Goal: Navigation & Orientation: Understand site structure

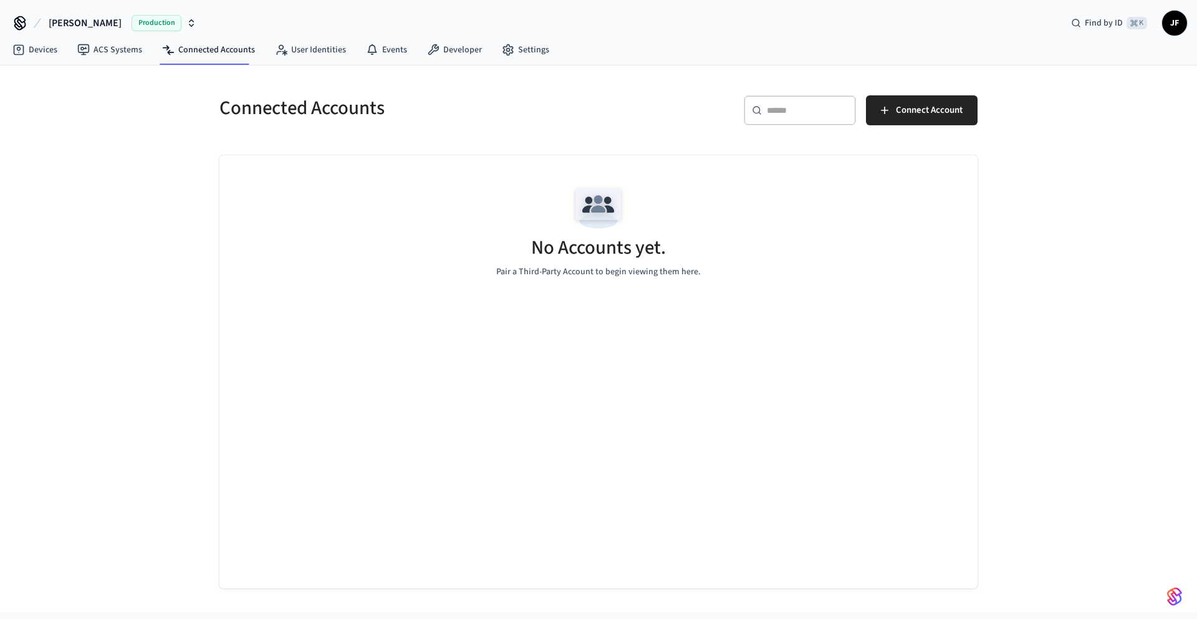
click at [139, 201] on div "Connected Accounts ​ ​ Connect Account No Accounts yet. Pair a Third-Party Acco…" at bounding box center [598, 338] width 1197 height 547
click at [22, 50] on icon at bounding box center [19, 50] width 11 height 11
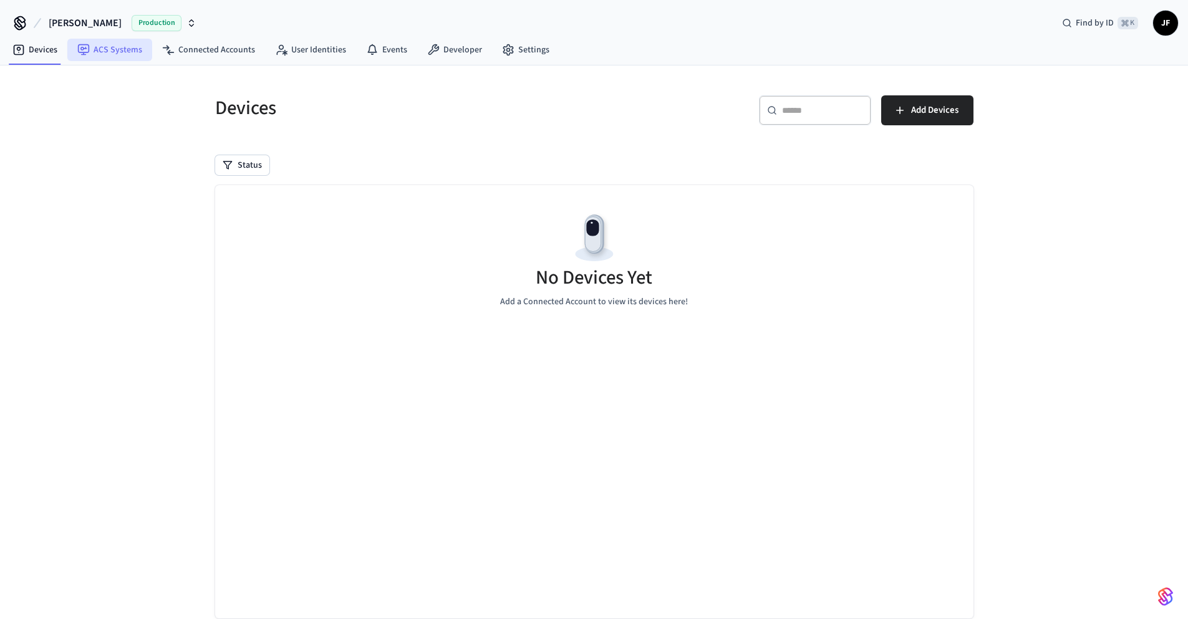
click at [114, 51] on link "ACS Systems" at bounding box center [109, 50] width 85 height 22
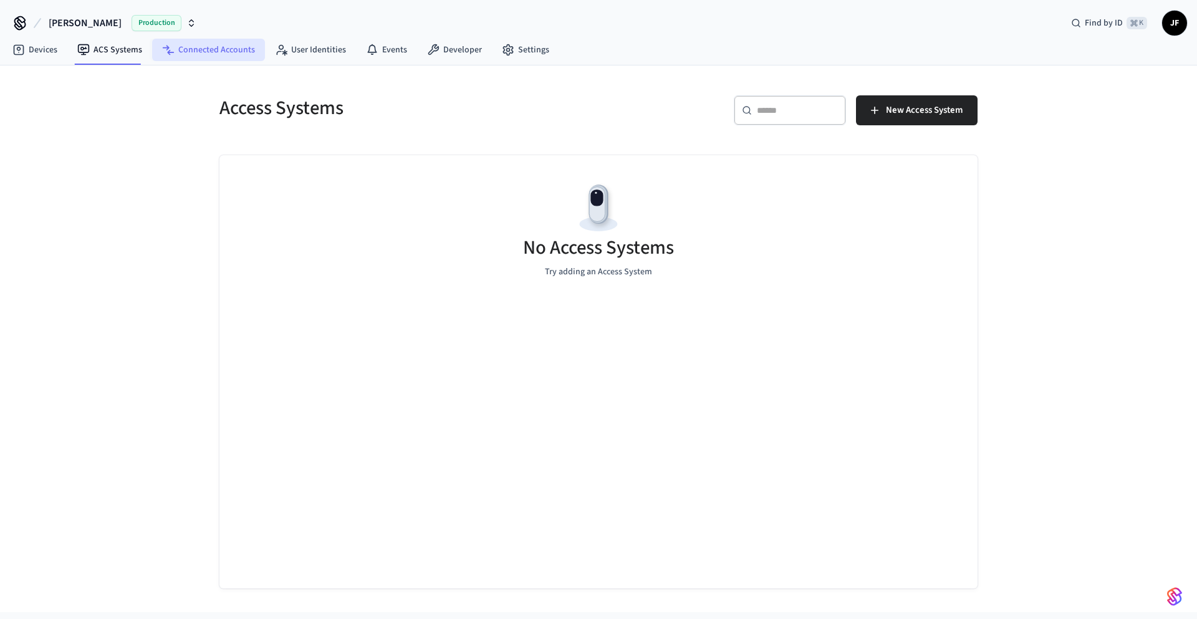
click at [219, 48] on link "Connected Accounts" at bounding box center [208, 50] width 113 height 22
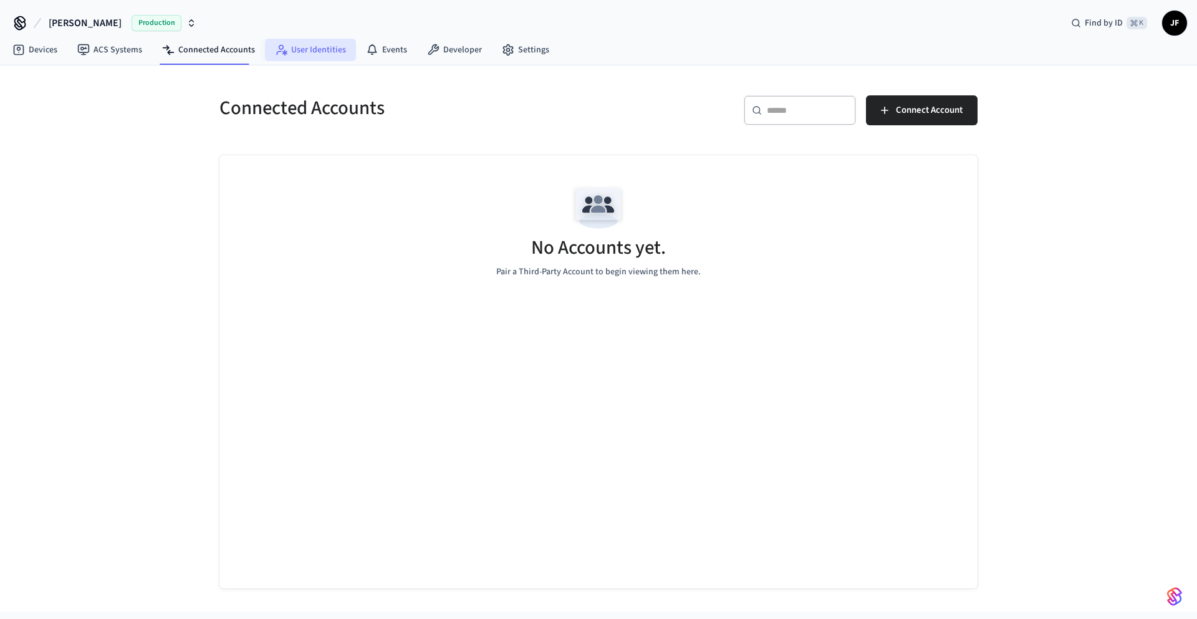
click at [304, 47] on link "User Identities" at bounding box center [310, 50] width 91 height 22
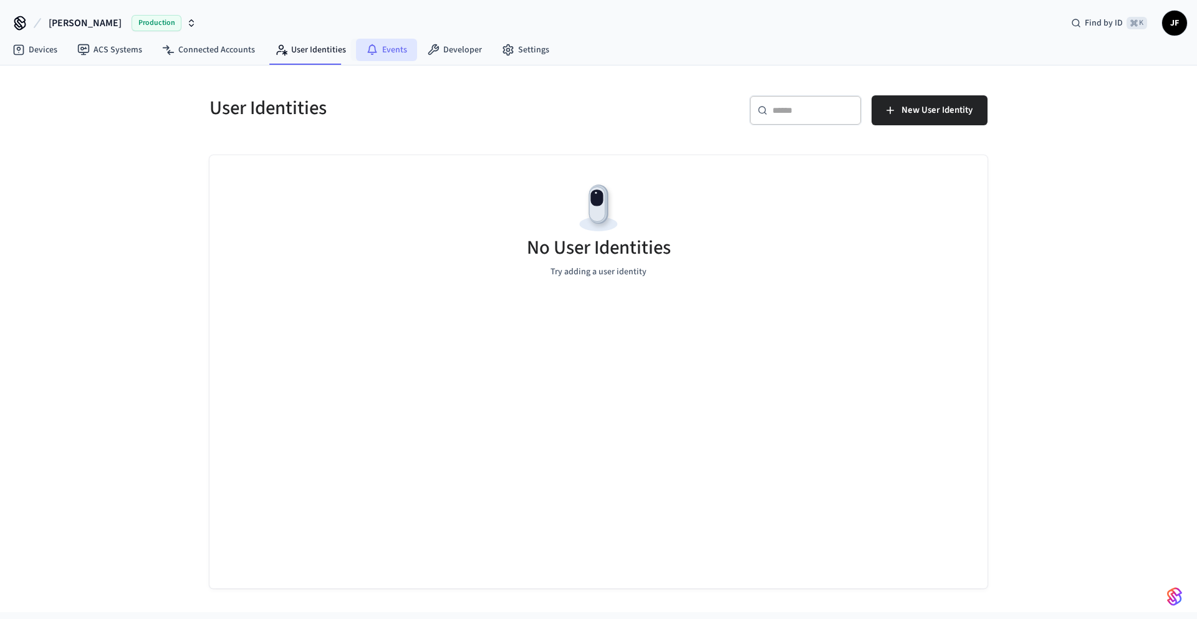
click at [393, 47] on link "Events" at bounding box center [386, 50] width 61 height 22
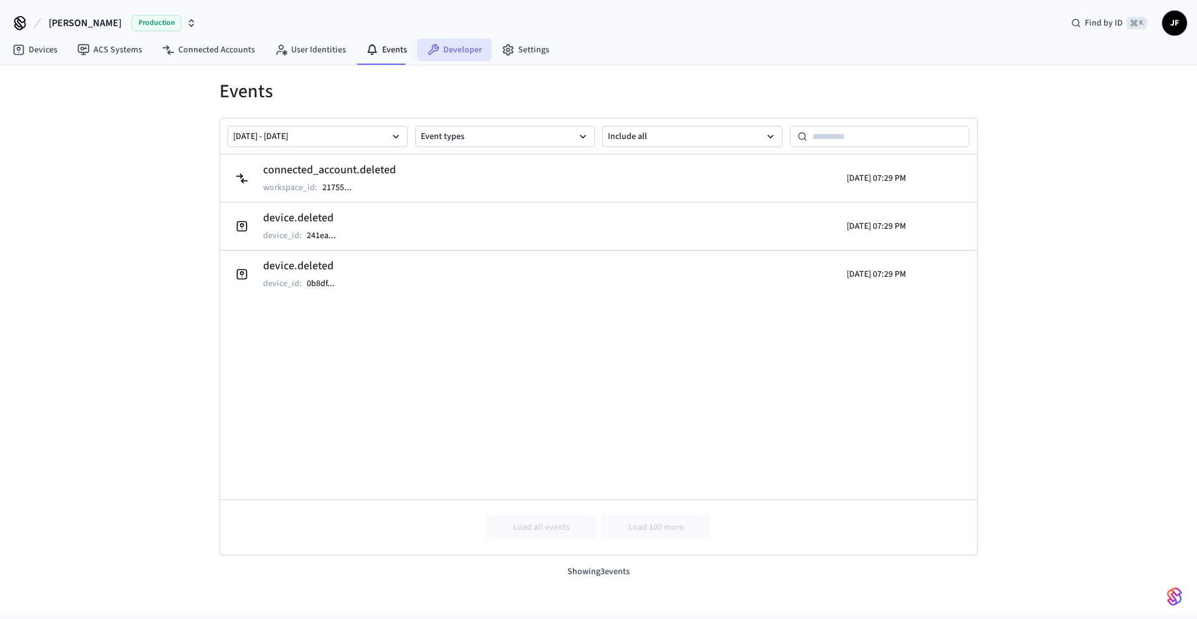
click at [443, 46] on link "Developer" at bounding box center [454, 50] width 75 height 22
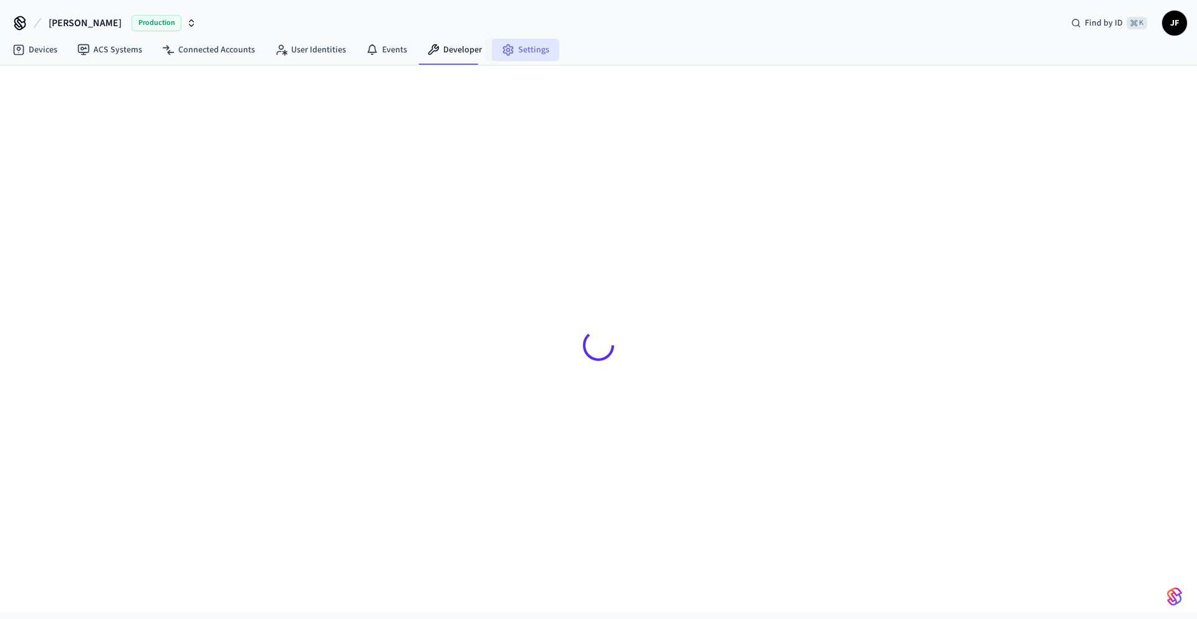
click at [524, 48] on link "Settings" at bounding box center [525, 50] width 67 height 22
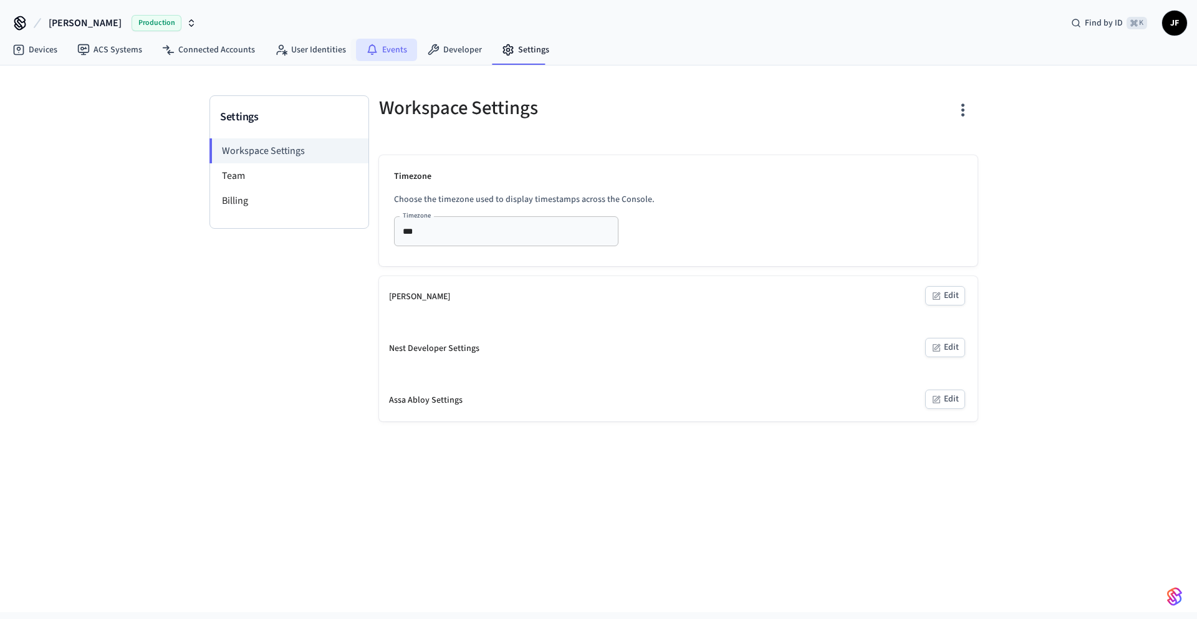
click at [404, 48] on link "Events" at bounding box center [386, 50] width 61 height 22
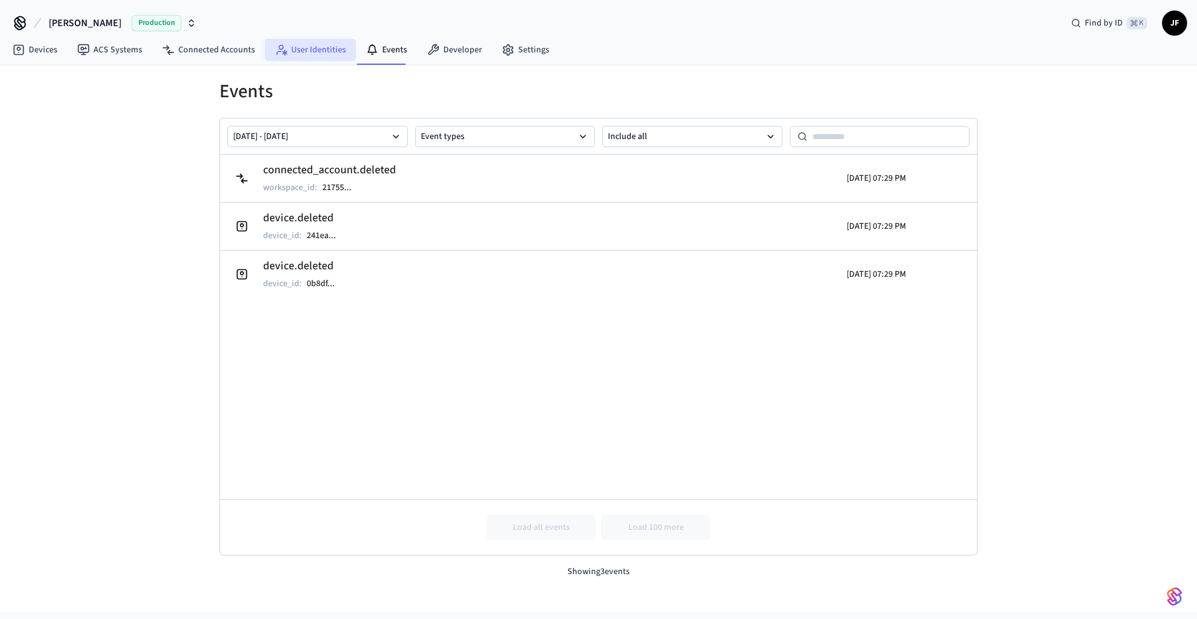
click at [307, 48] on link "User Identities" at bounding box center [310, 50] width 91 height 22
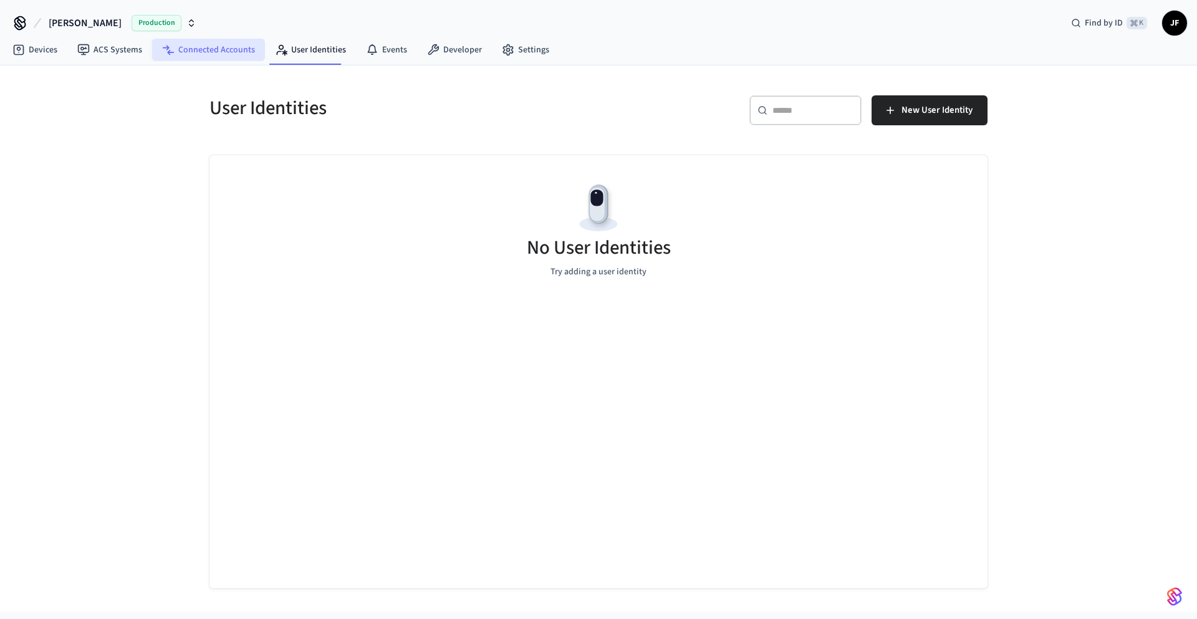
click at [215, 51] on link "Connected Accounts" at bounding box center [208, 50] width 113 height 22
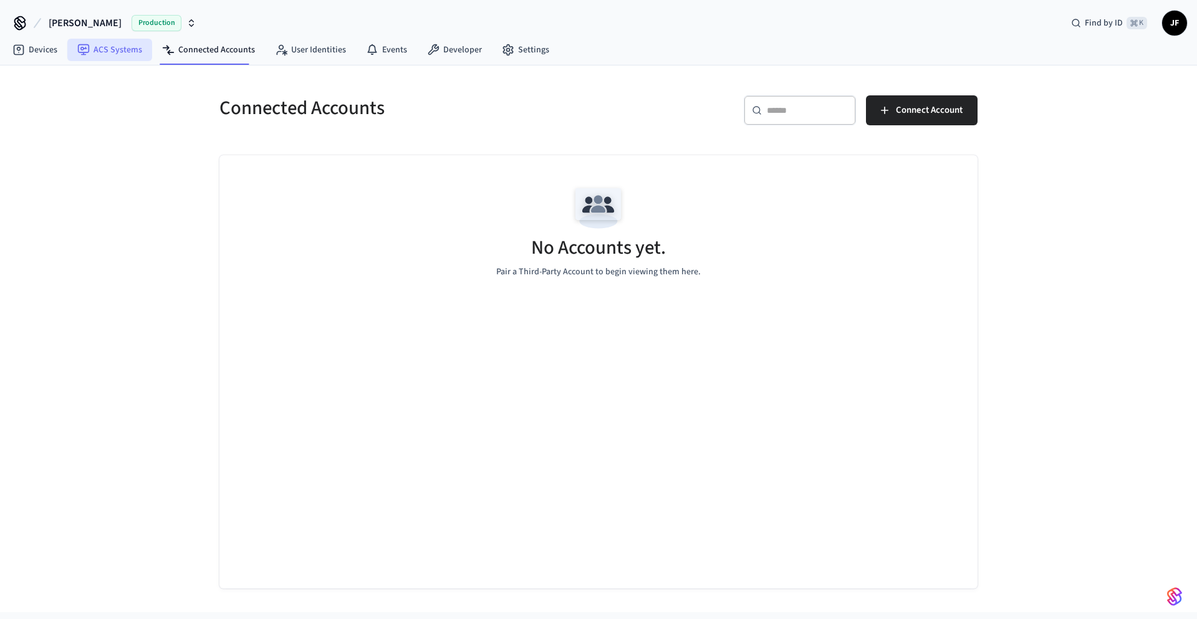
click at [127, 47] on link "ACS Systems" at bounding box center [109, 50] width 85 height 22
